Goal: Find specific page/section: Locate a particular part of the current website

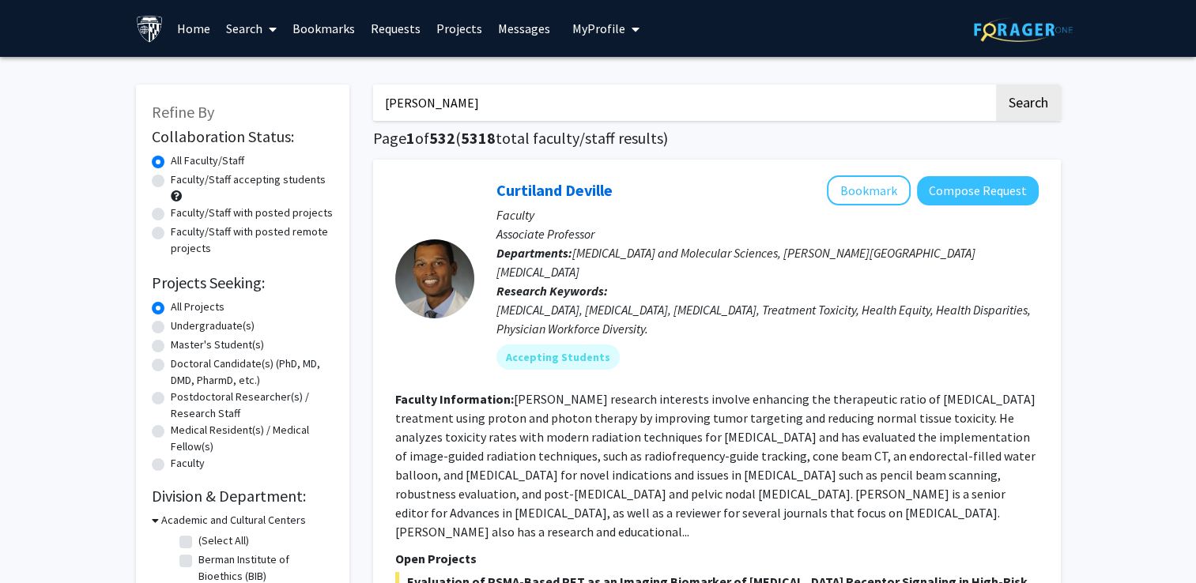
type input "[PERSON_NAME]"
click at [996, 85] on button "Search" at bounding box center [1028, 103] width 65 height 36
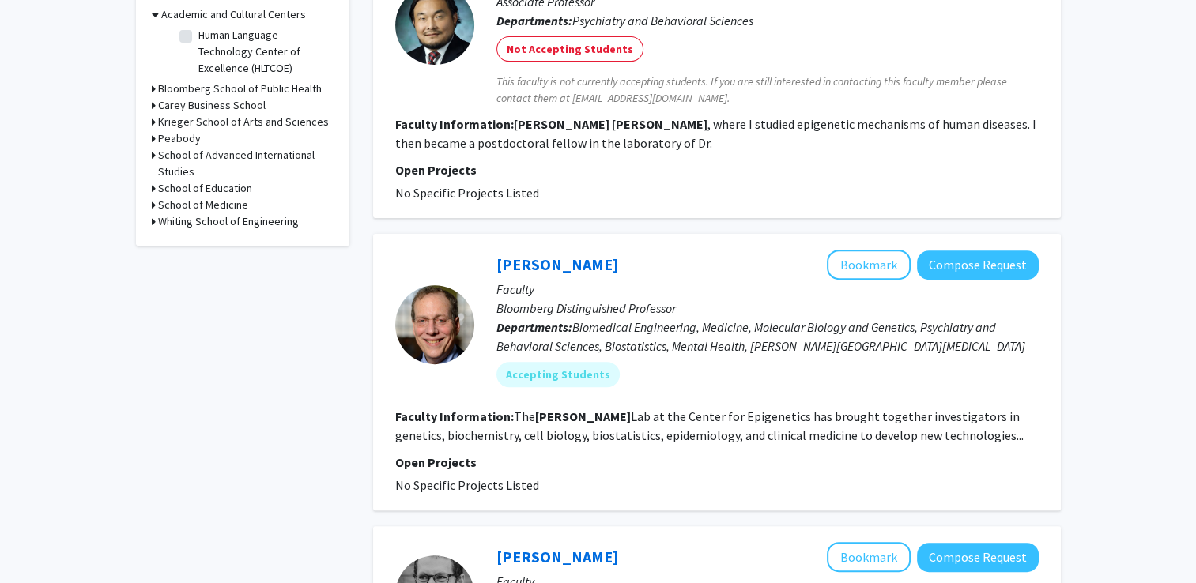
scroll to position [536, 0]
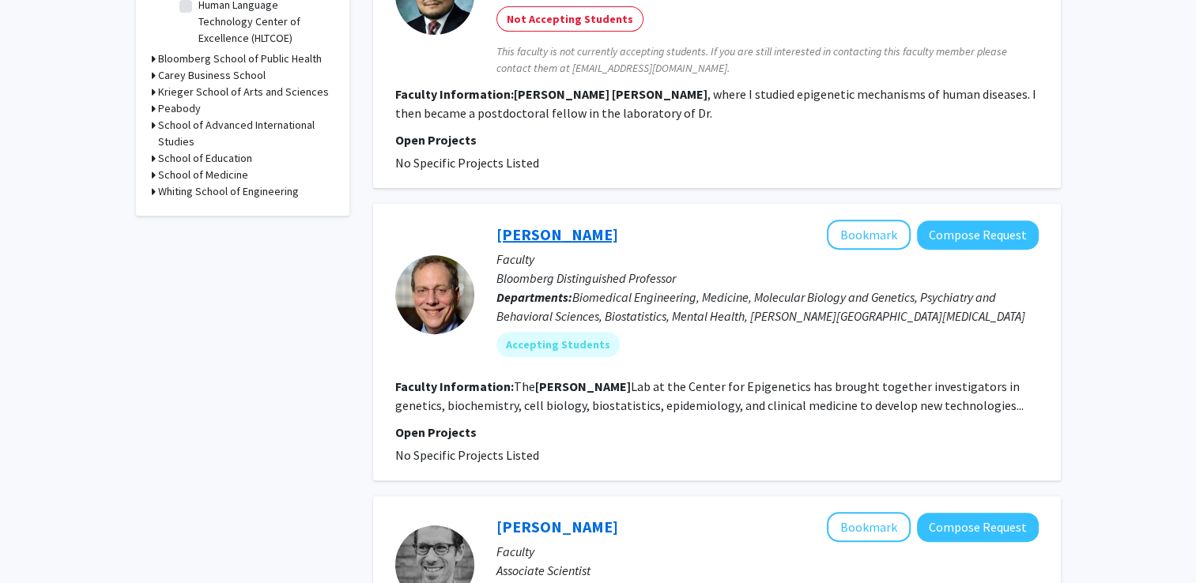
click at [545, 234] on link "[PERSON_NAME]" at bounding box center [557, 234] width 122 height 20
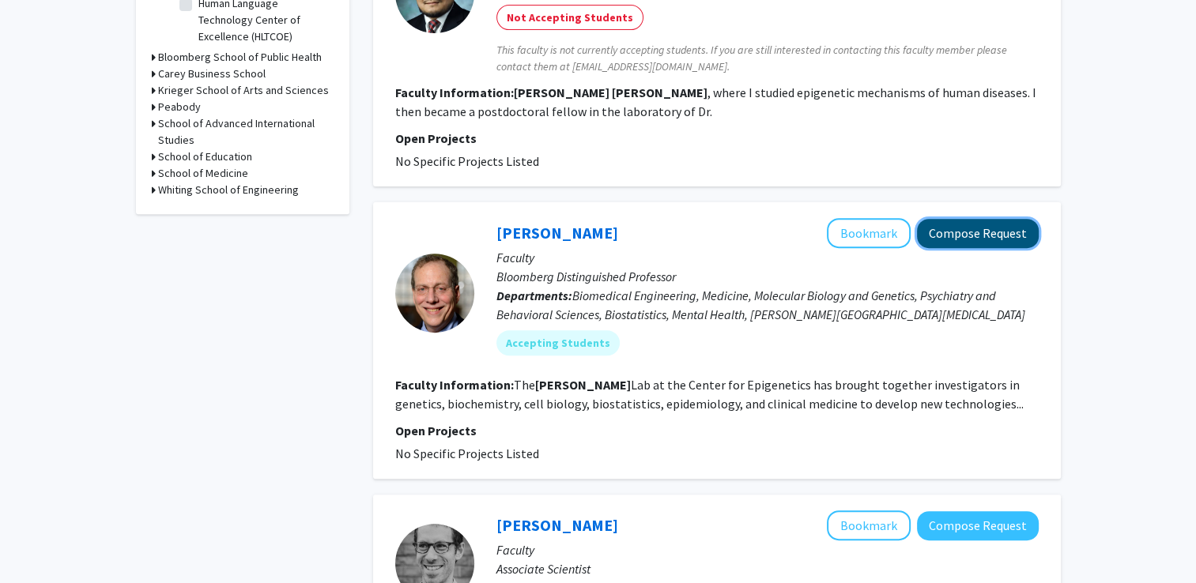
click at [960, 222] on button "Compose Request" at bounding box center [978, 233] width 122 height 29
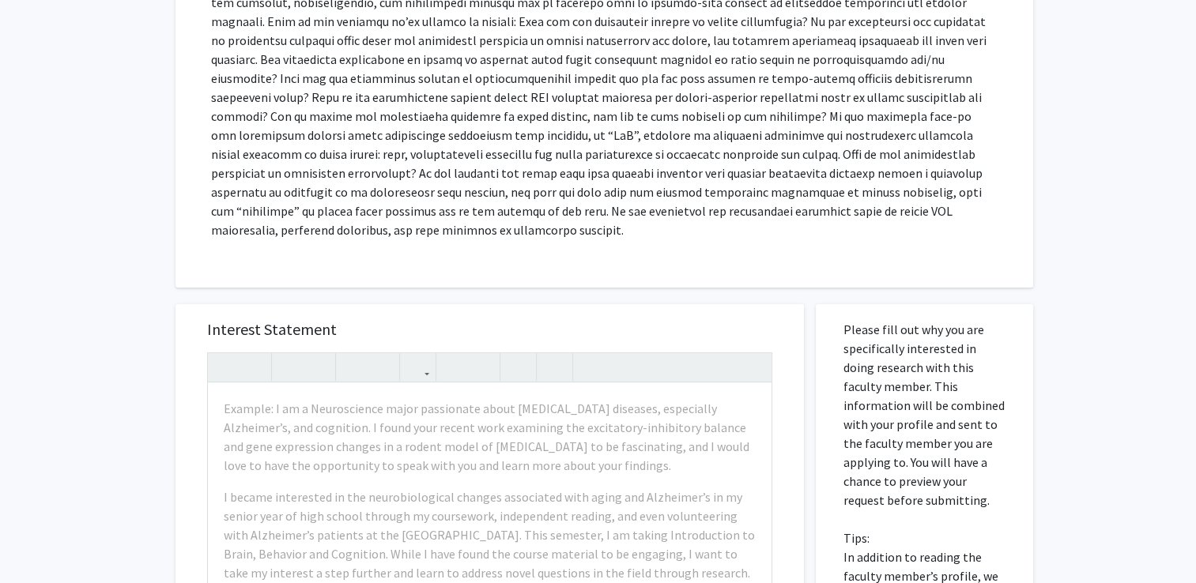
scroll to position [345, 0]
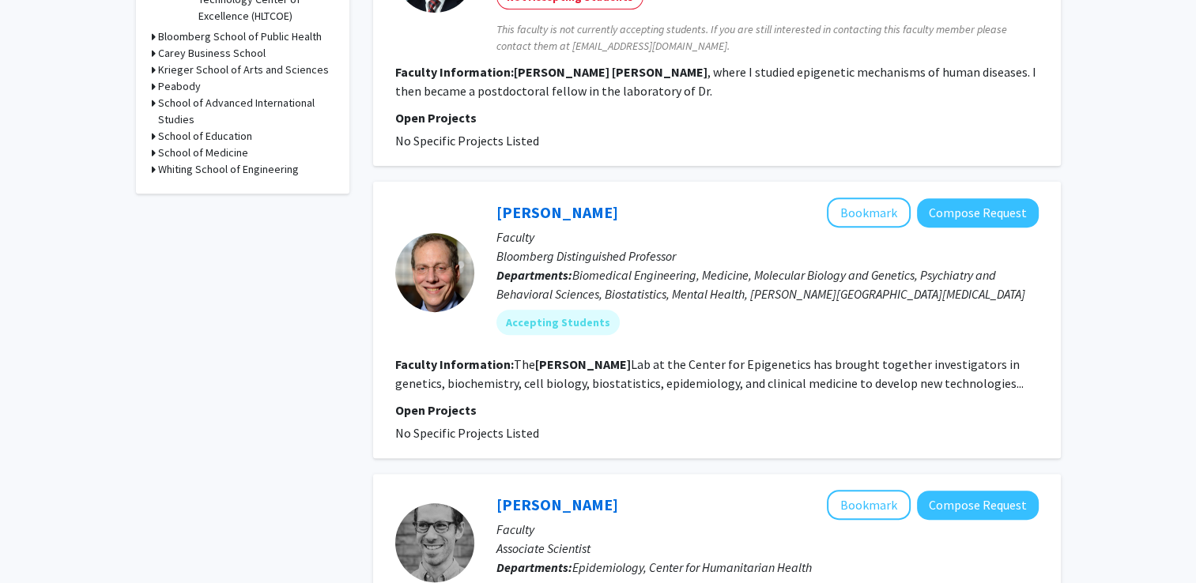
scroll to position [613, 0]
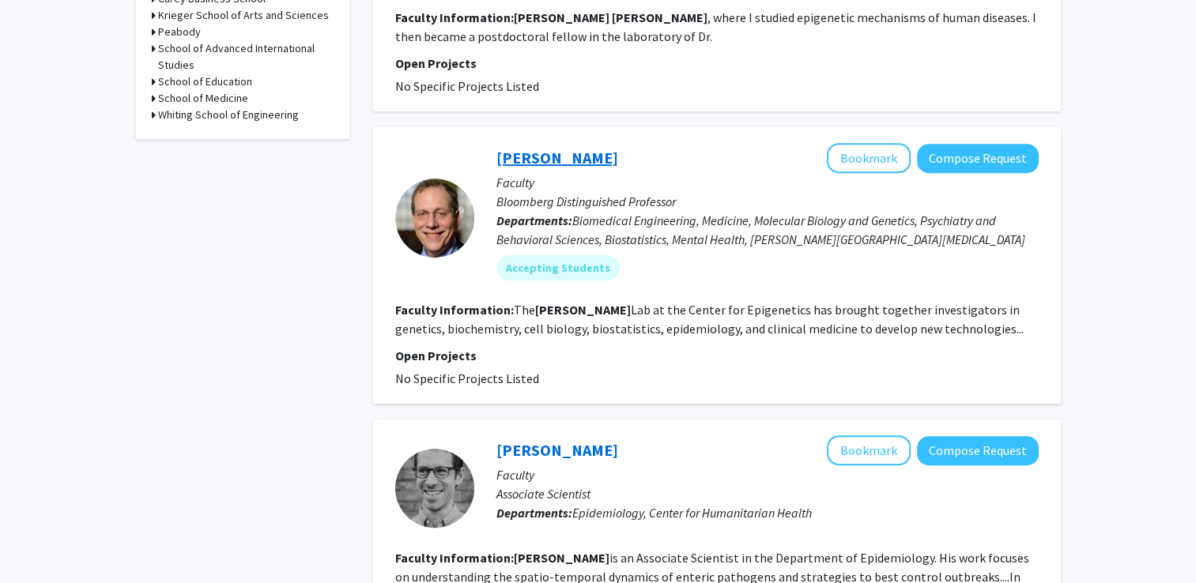
click at [550, 158] on link "[PERSON_NAME]" at bounding box center [557, 158] width 122 height 20
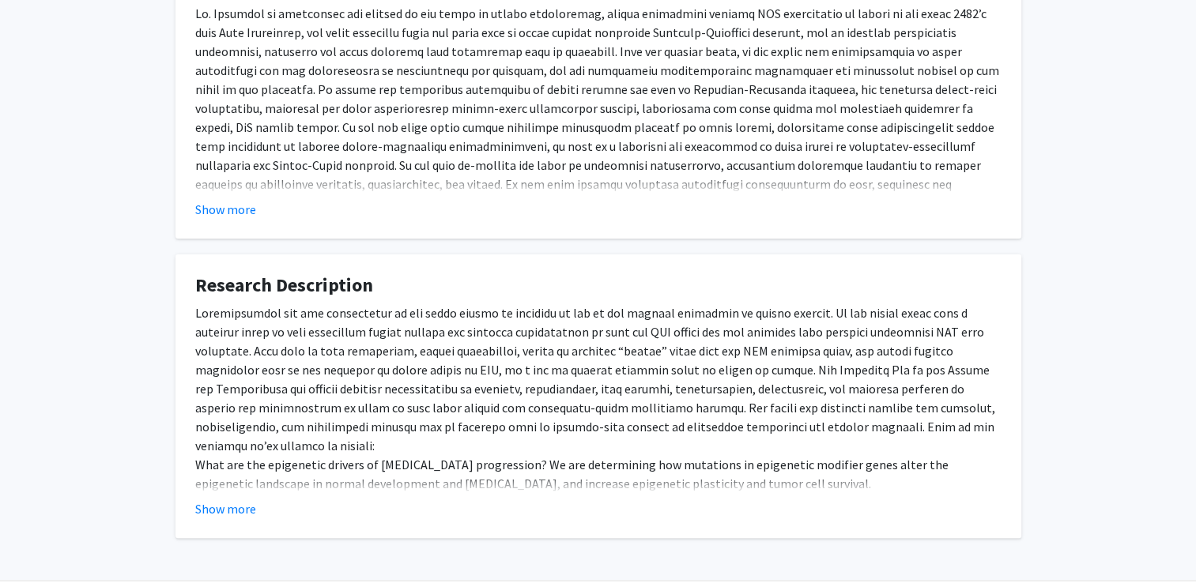
scroll to position [353, 0]
click at [925, 70] on div at bounding box center [598, 125] width 806 height 247
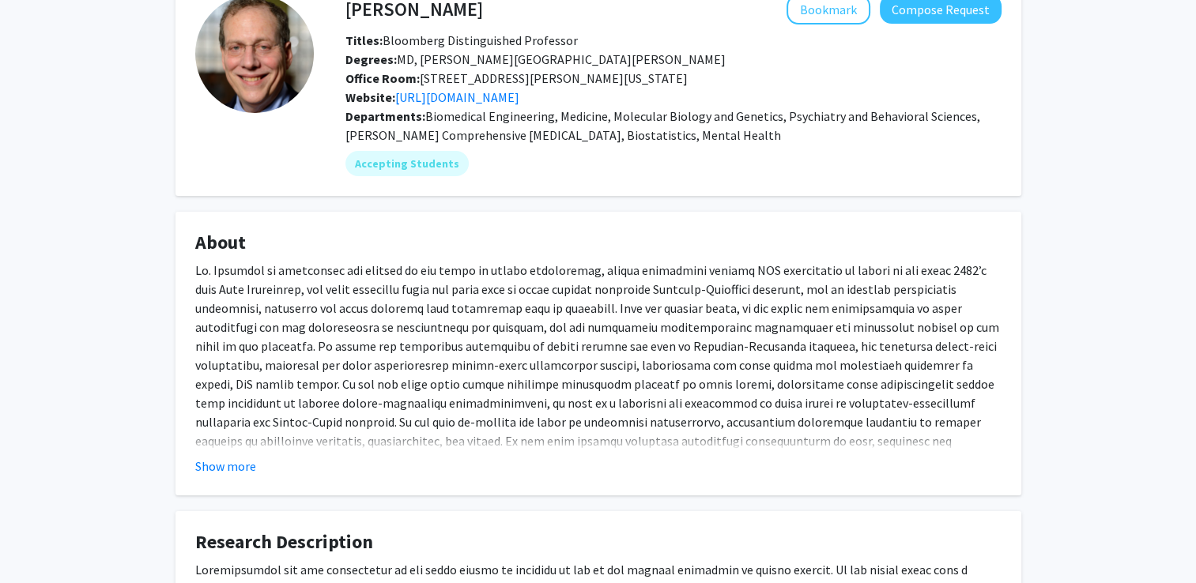
scroll to position [0, 0]
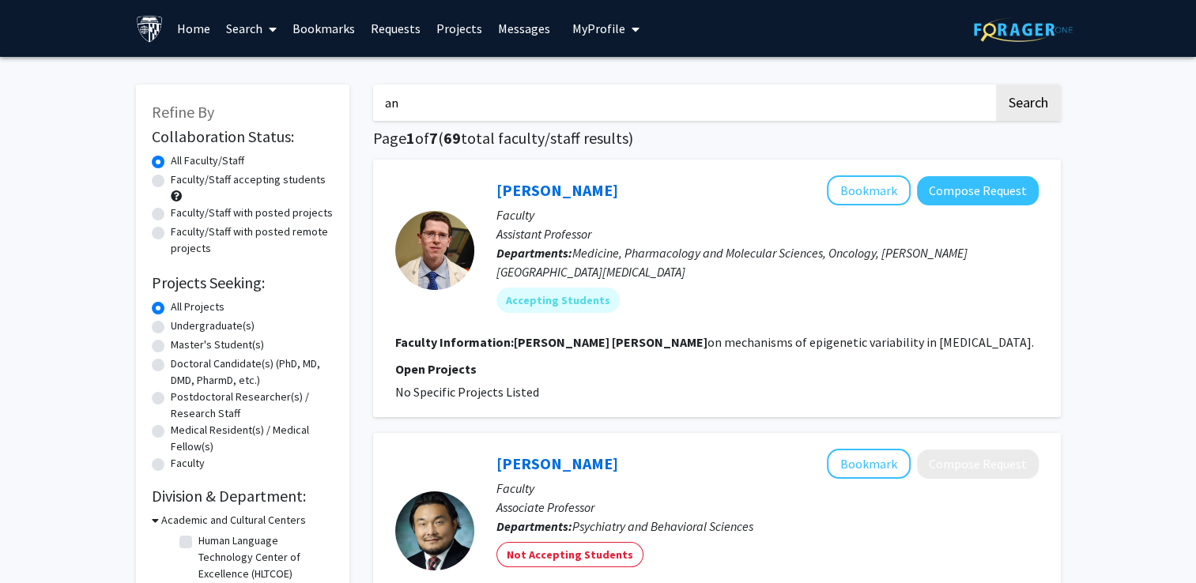
type input "a"
